Goal: Browse casually: Explore the website without a specific task or goal

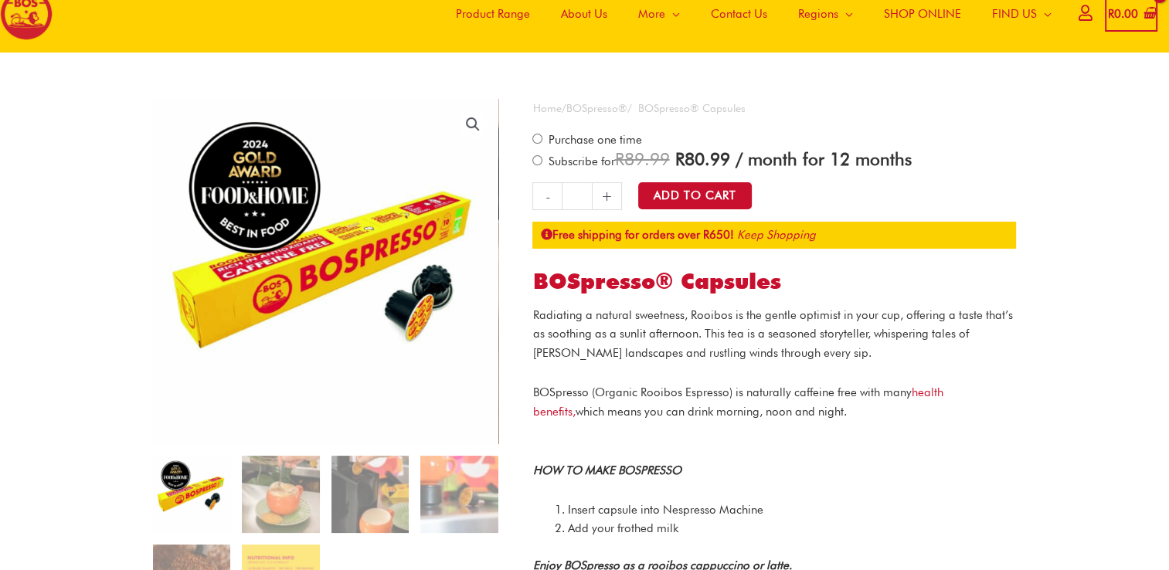
scroll to position [77, 0]
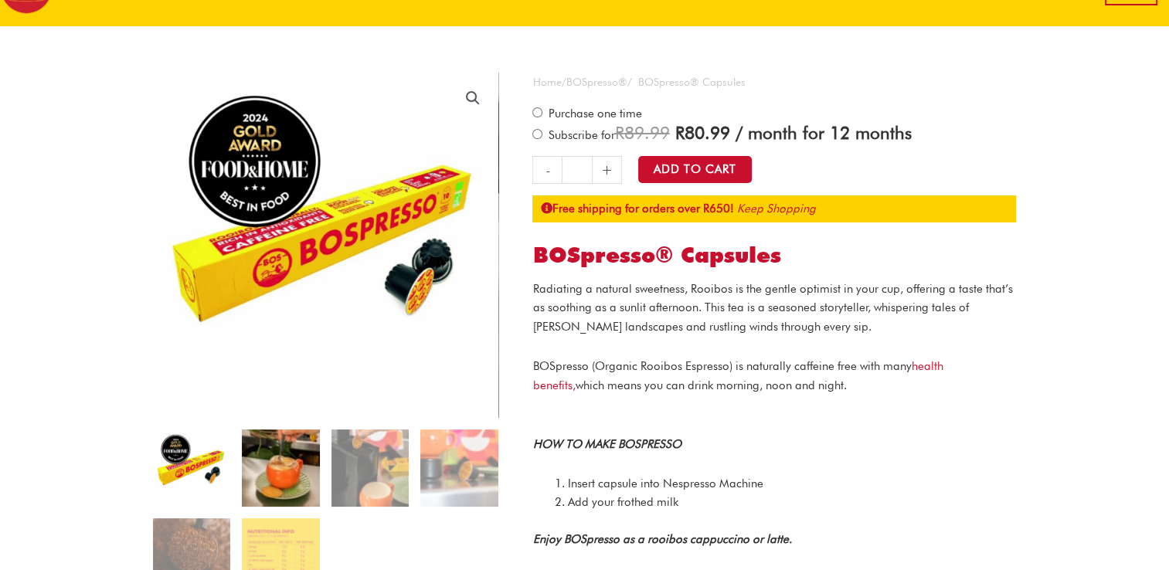
click at [301, 454] on img at bounding box center [280, 467] width 77 height 77
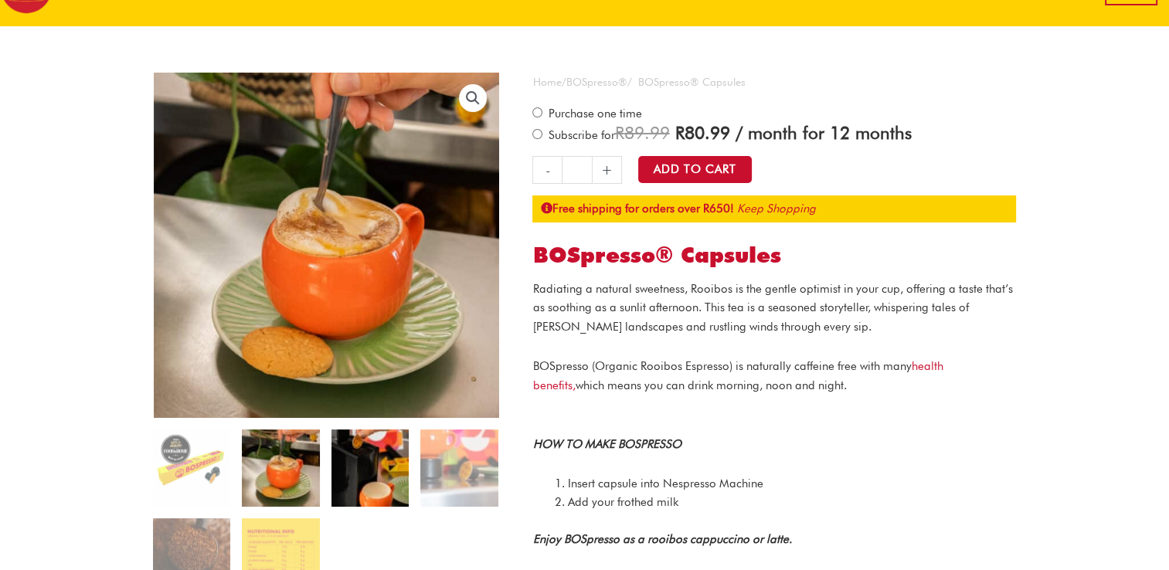
click at [352, 454] on img at bounding box center [369, 467] width 77 height 77
click at [371, 453] on img at bounding box center [369, 467] width 77 height 77
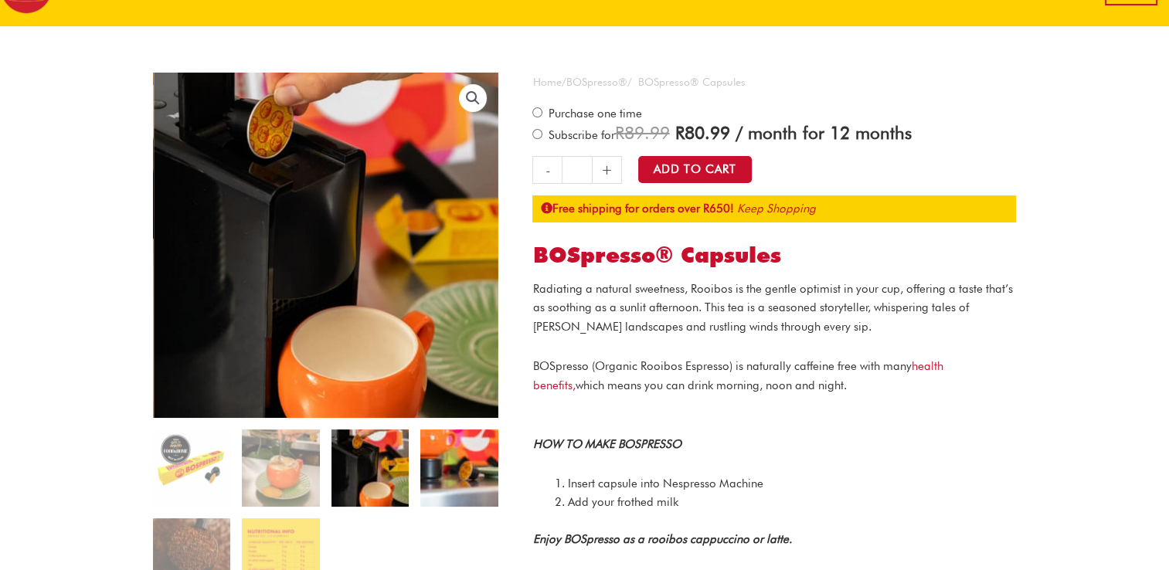
click at [460, 463] on img at bounding box center [458, 467] width 77 height 77
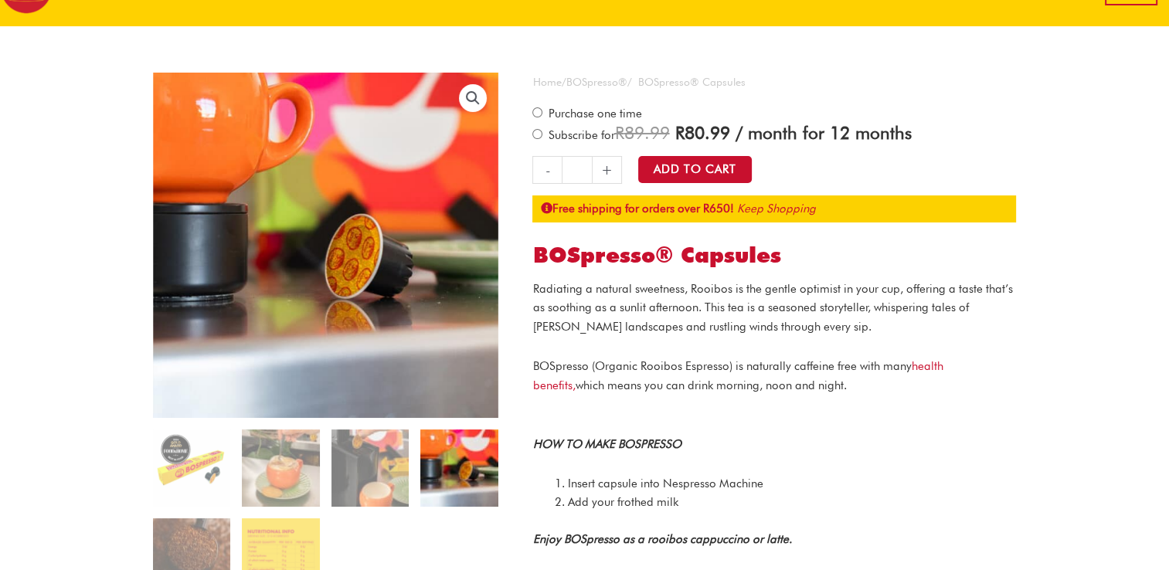
scroll to position [154, 0]
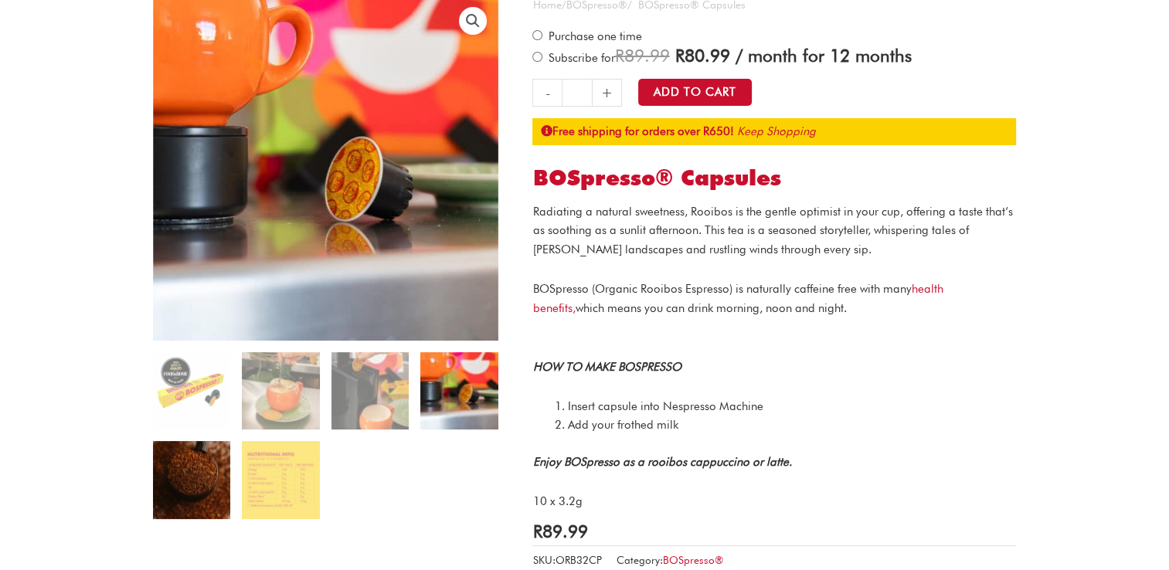
click at [225, 495] on img at bounding box center [191, 479] width 77 height 77
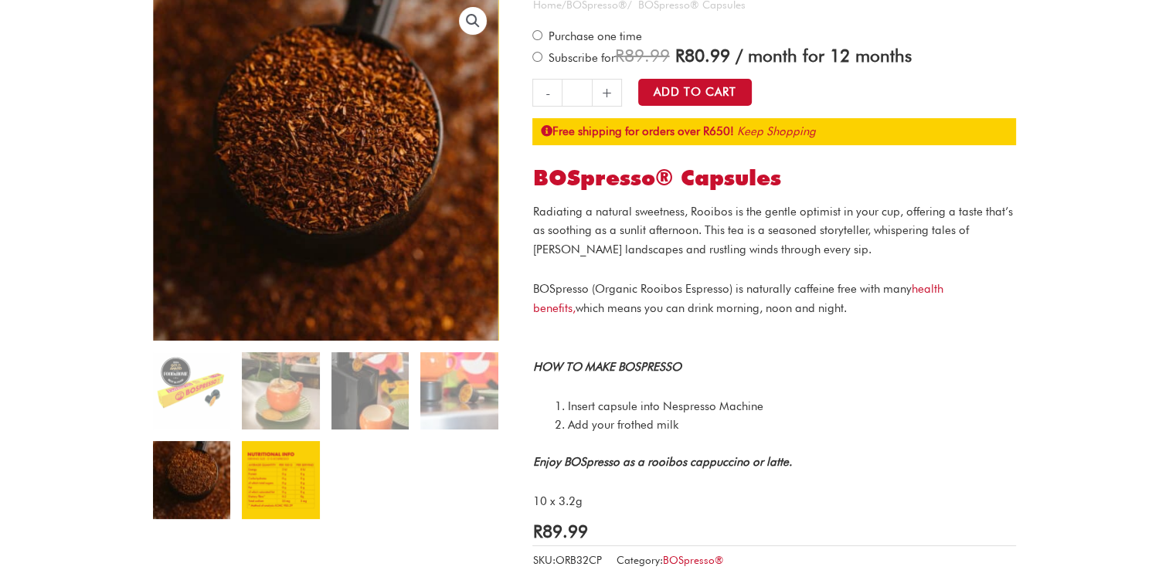
click at [293, 482] on img at bounding box center [280, 479] width 77 height 77
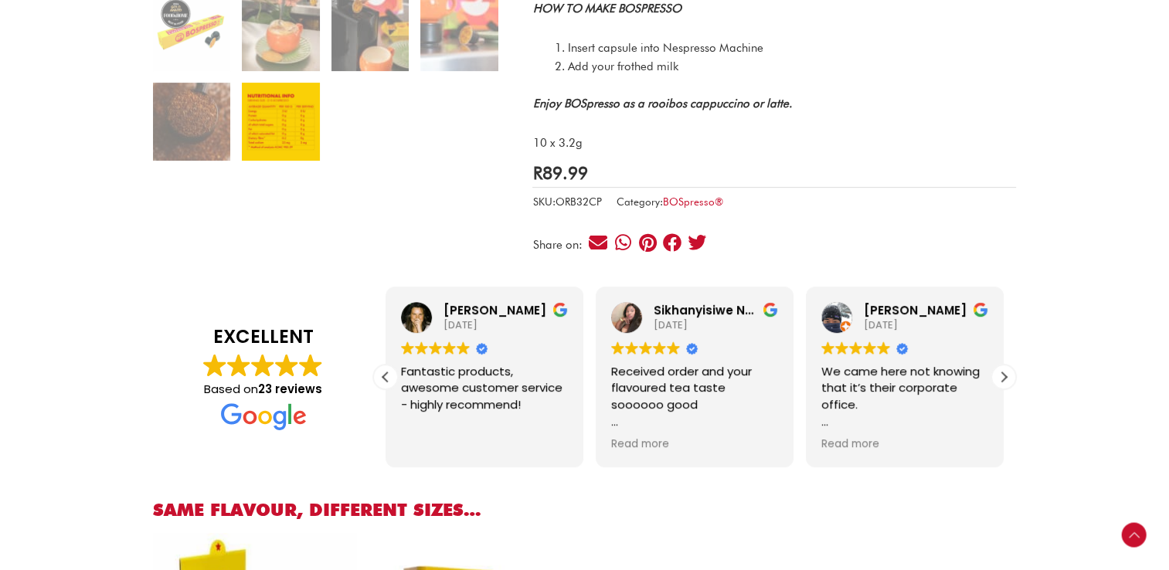
scroll to position [541, 0]
